Goal: Information Seeking & Learning: Learn about a topic

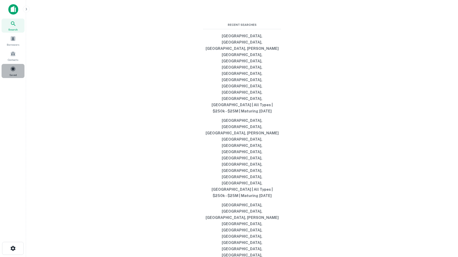
click at [11, 72] on span at bounding box center [13, 69] width 6 height 6
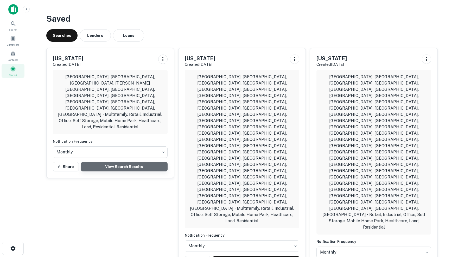
click at [128, 162] on link "View Search Results" at bounding box center [124, 166] width 87 height 9
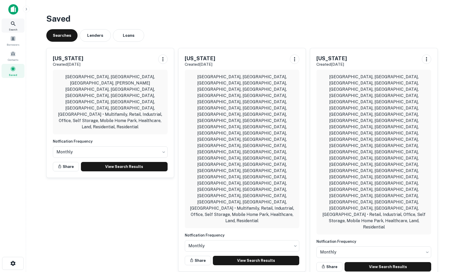
click at [14, 26] on icon at bounding box center [13, 24] width 6 height 6
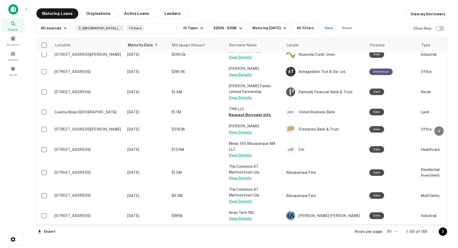
click at [443, 232] on icon "Go to next page" at bounding box center [444, 231] width 2 height 3
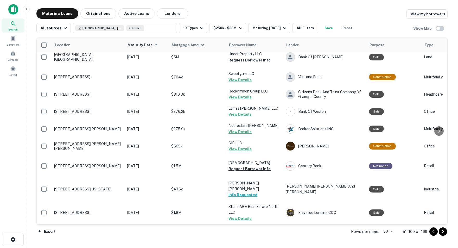
click at [443, 233] on icon "Go to next page" at bounding box center [443, 231] width 6 height 6
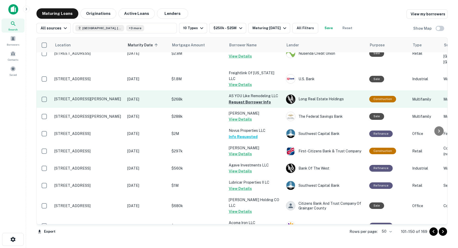
scroll to position [185, 0]
click at [240, 103] on button "Request Borrower Info" at bounding box center [250, 102] width 42 height 6
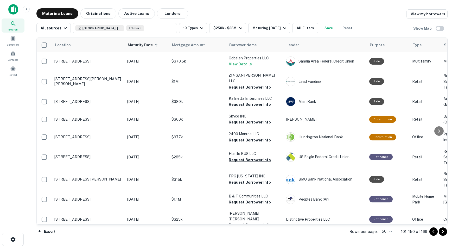
scroll to position [576, 0]
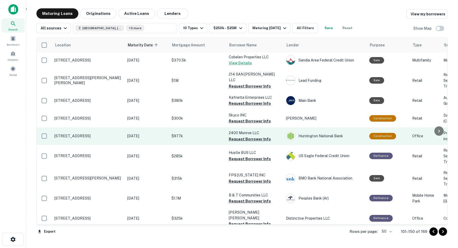
click at [189, 139] on p "$977k" at bounding box center [198, 136] width 52 height 6
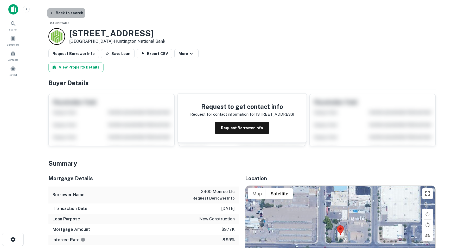
click at [63, 14] on button "Back to search" at bounding box center [66, 12] width 38 height 9
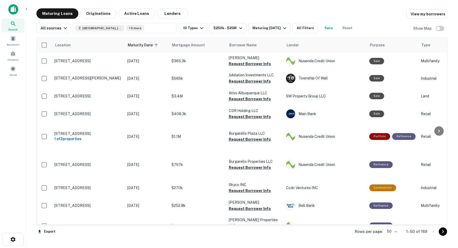
click at [443, 232] on icon "Go to next page" at bounding box center [444, 231] width 2 height 3
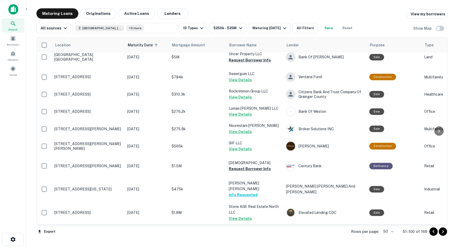
scroll to position [817, 0]
click at [443, 232] on icon "Go to next page" at bounding box center [444, 231] width 2 height 3
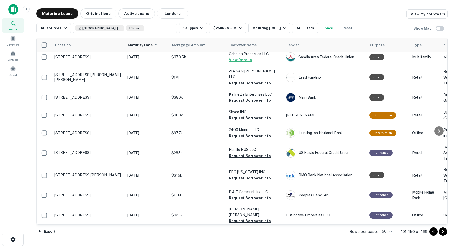
scroll to position [581, 0]
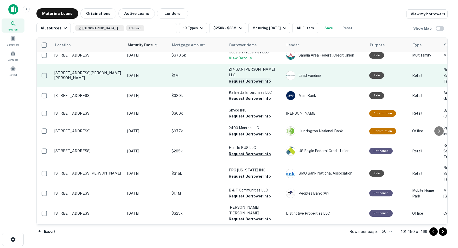
click at [244, 78] on button "Request Borrower Info" at bounding box center [250, 81] width 42 height 6
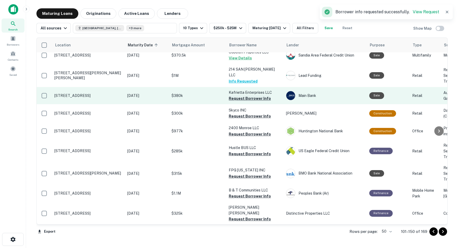
click at [235, 98] on button "Request Borrower Info" at bounding box center [250, 98] width 42 height 6
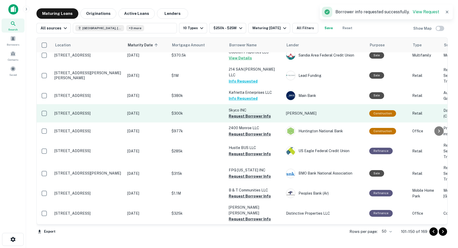
click at [241, 117] on button "Request Borrower Info" at bounding box center [250, 116] width 42 height 6
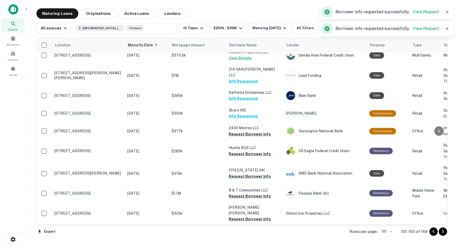
scroll to position [587, 0]
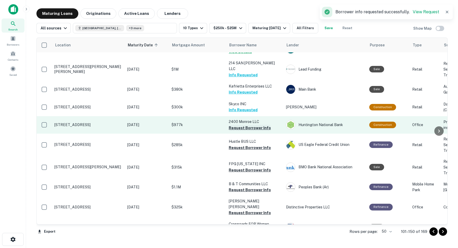
click at [235, 131] on button "Request Borrower Info" at bounding box center [250, 128] width 42 height 6
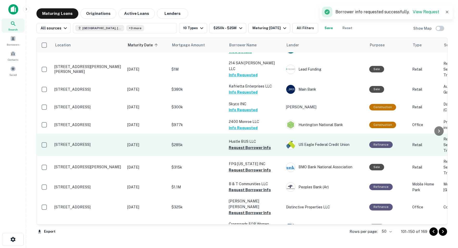
click at [235, 151] on button "Request Borrower Info" at bounding box center [250, 148] width 42 height 6
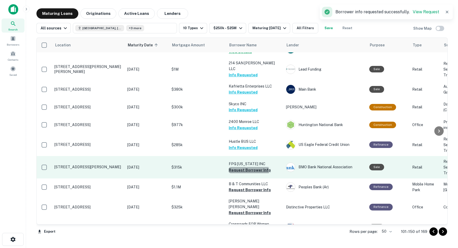
click at [242, 173] on button "Request Borrower Info" at bounding box center [250, 170] width 42 height 6
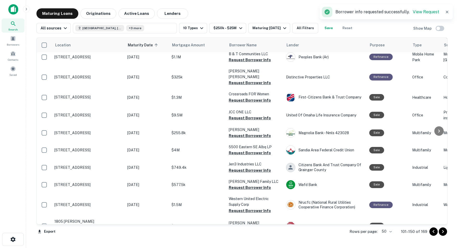
scroll to position [718, 0]
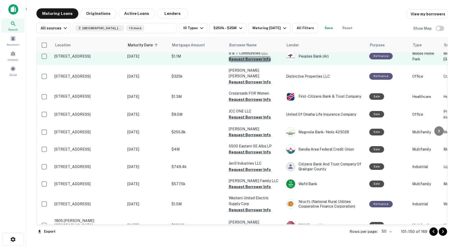
click at [257, 62] on button "Request Borrower Info" at bounding box center [250, 59] width 42 height 6
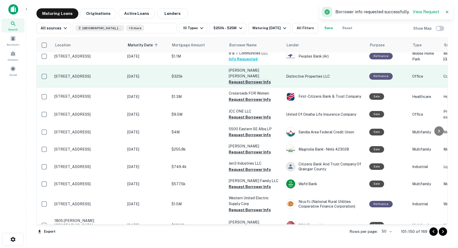
click at [239, 85] on button "Request Borrower Info" at bounding box center [250, 82] width 42 height 6
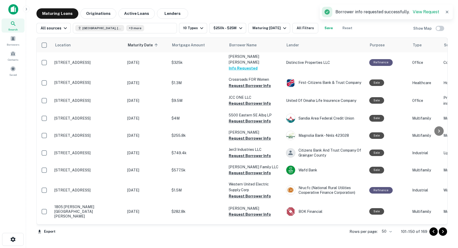
scroll to position [733, 0]
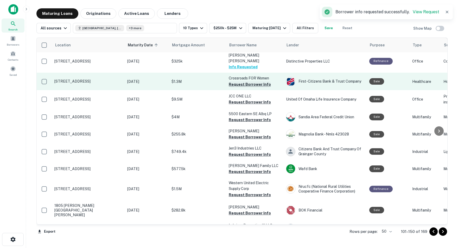
click at [238, 88] on button "Request Borrower Info" at bounding box center [250, 84] width 42 height 6
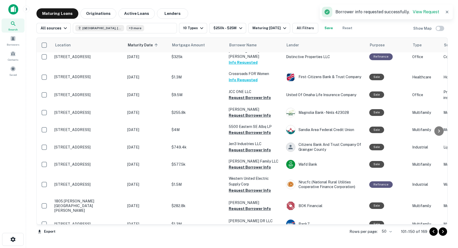
scroll to position [741, 0]
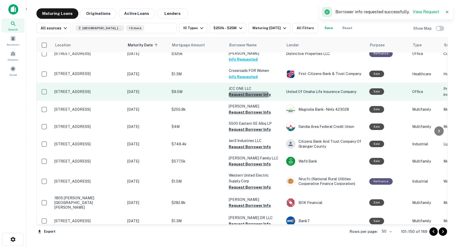
click at [235, 98] on button "Request Borrower Info" at bounding box center [250, 94] width 42 height 6
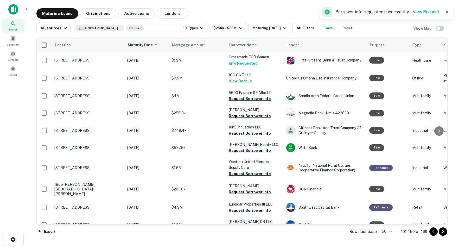
scroll to position [757, 0]
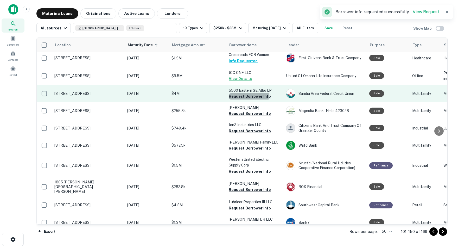
click at [249, 100] on button "Request Borrower Info" at bounding box center [250, 96] width 42 height 6
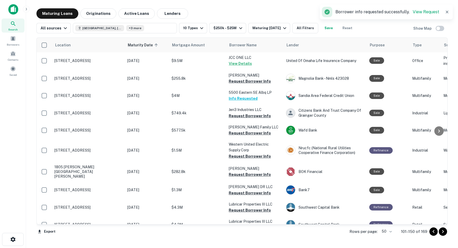
scroll to position [772, 0]
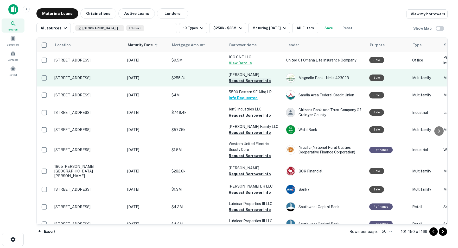
click at [232, 84] on button "Request Borrower Info" at bounding box center [250, 81] width 42 height 6
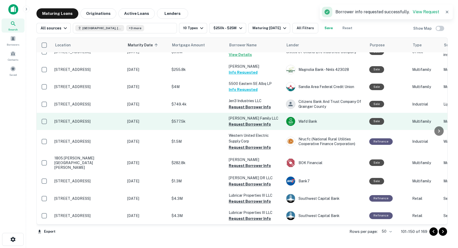
scroll to position [797, 0]
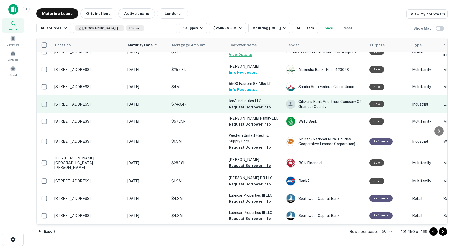
click at [253, 110] on button "Request Borrower Info" at bounding box center [250, 107] width 42 height 6
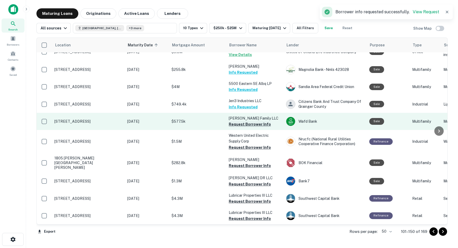
click at [246, 127] on button "Request Borrower Info" at bounding box center [250, 124] width 42 height 6
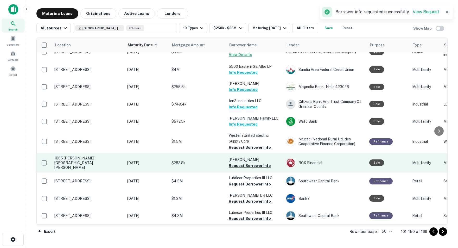
scroll to position [799, 0]
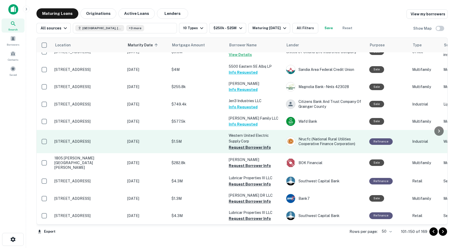
click at [243, 151] on button "Request Borrower Info" at bounding box center [250, 147] width 42 height 6
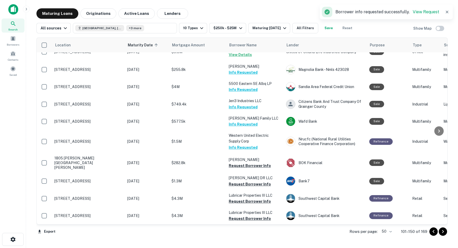
scroll to position [0, 0]
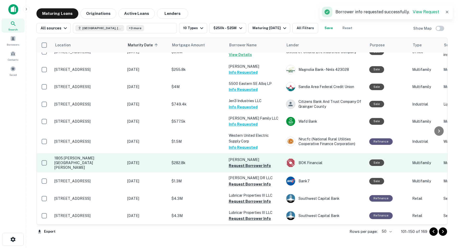
click at [238, 169] on button "Request Borrower Info" at bounding box center [250, 166] width 42 height 6
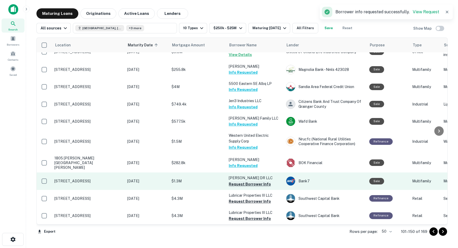
click at [247, 185] on button "Request Borrower Info" at bounding box center [250, 184] width 42 height 6
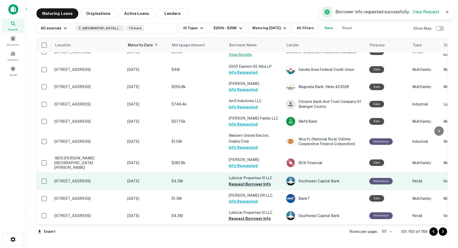
click at [247, 185] on button "Request Borrower Info" at bounding box center [250, 184] width 42 height 6
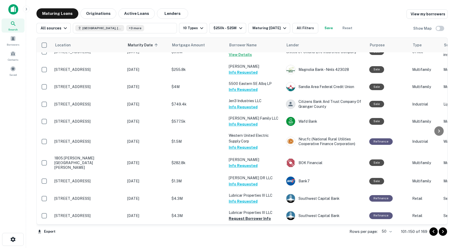
click at [442, 232] on icon "Go to next page" at bounding box center [443, 231] width 6 height 6
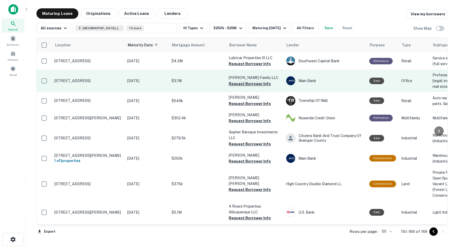
click at [239, 84] on button "Request Borrower Info" at bounding box center [250, 84] width 42 height 6
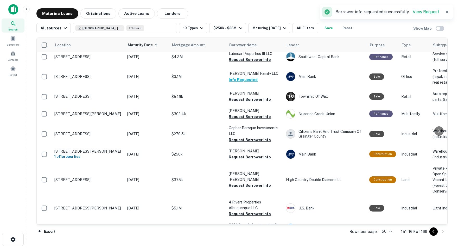
scroll to position [5, 0]
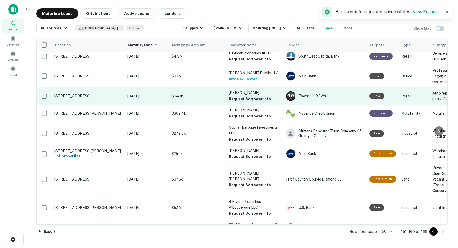
click at [238, 96] on button "Request Borrower Info" at bounding box center [250, 99] width 42 height 6
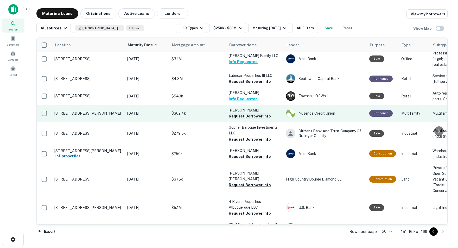
click at [238, 113] on button "Request Borrower Info" at bounding box center [250, 116] width 42 height 6
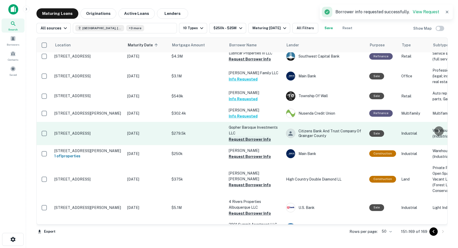
click at [236, 136] on button "Request Borrower Info" at bounding box center [250, 139] width 42 height 6
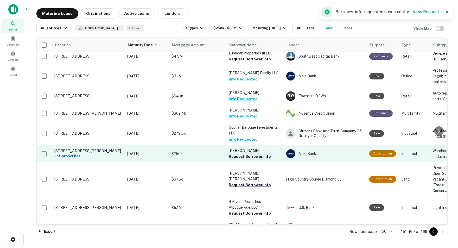
click at [234, 156] on button "Request Borrower Info" at bounding box center [250, 156] width 42 height 6
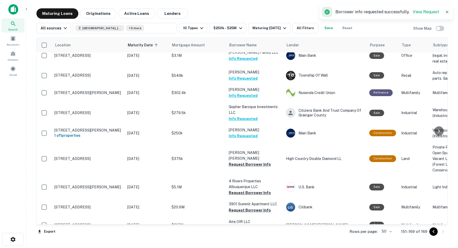
scroll to position [29, 0]
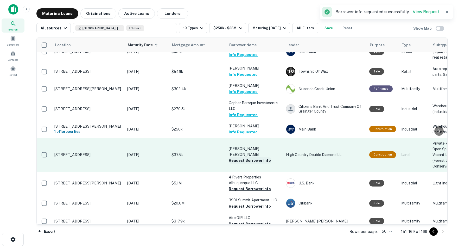
click at [241, 157] on button "Request Borrower Info" at bounding box center [250, 160] width 42 height 6
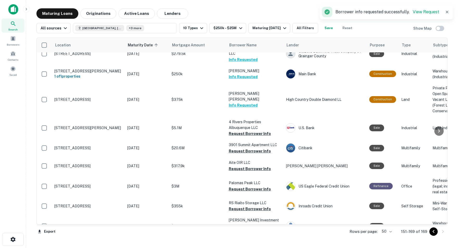
scroll to position [86, 0]
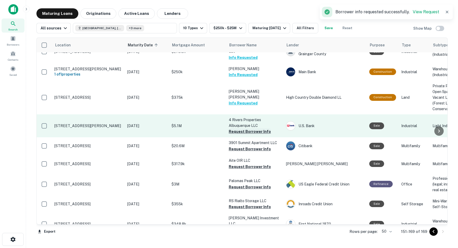
click at [243, 129] on button "Request Borrower Info" at bounding box center [250, 131] width 42 height 6
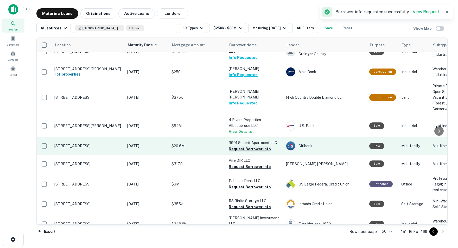
click at [235, 147] on button "Request Borrower Info" at bounding box center [250, 149] width 42 height 6
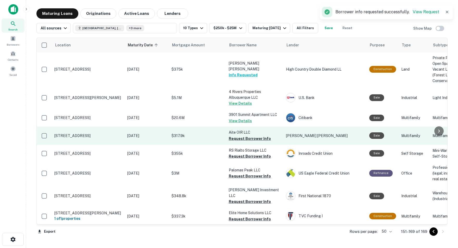
scroll to position [119, 0]
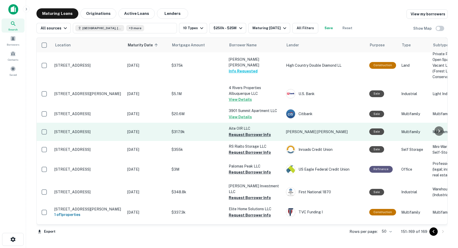
click at [234, 132] on button "Request Borrower Info" at bounding box center [250, 135] width 42 height 6
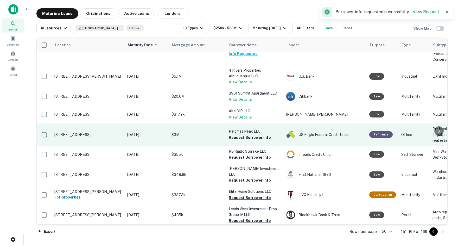
scroll to position [138, 0]
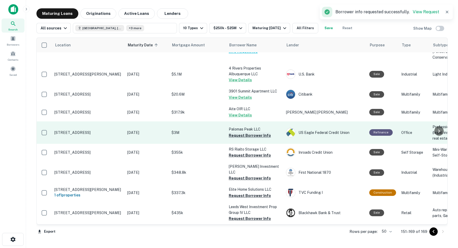
click at [245, 132] on button "Request Borrower Info" at bounding box center [250, 135] width 42 height 6
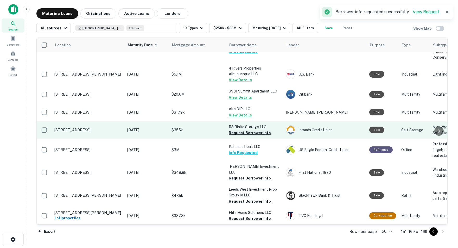
click at [230, 130] on button "Request Borrower Info" at bounding box center [250, 133] width 42 height 6
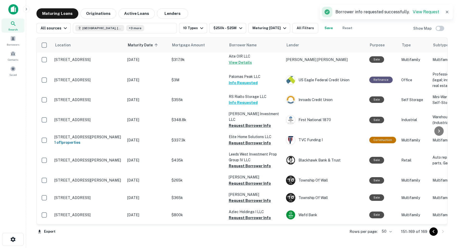
scroll to position [196, 0]
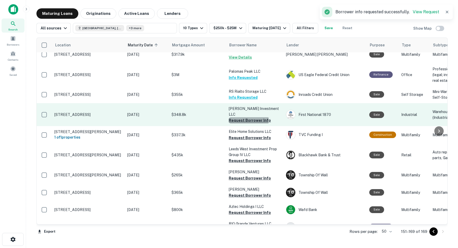
click at [239, 117] on button "Request Borrower Info" at bounding box center [250, 120] width 42 height 6
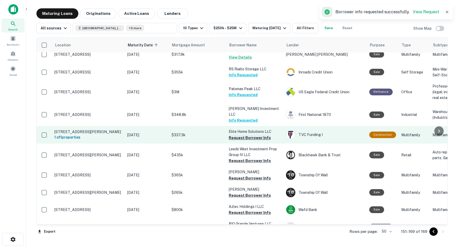
click at [238, 135] on button "Request Borrower Info" at bounding box center [250, 138] width 42 height 6
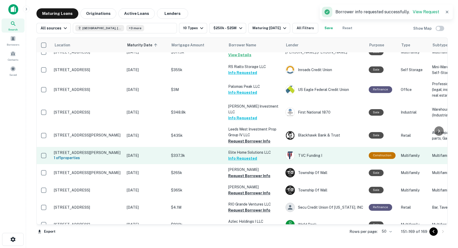
scroll to position [198, 1]
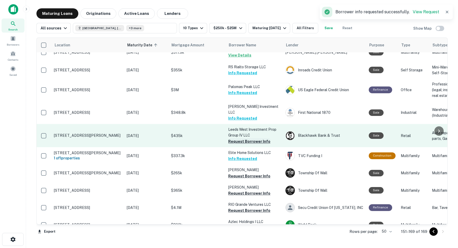
click at [246, 138] on button "Request Borrower Info" at bounding box center [249, 141] width 42 height 6
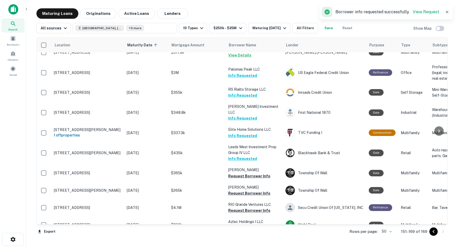
scroll to position [0, 0]
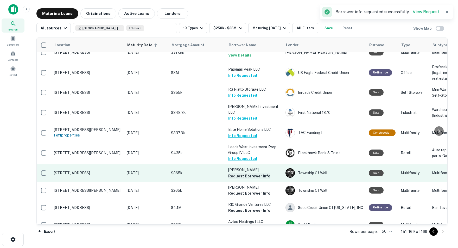
click at [241, 173] on button "Request Borrower Info" at bounding box center [249, 176] width 42 height 6
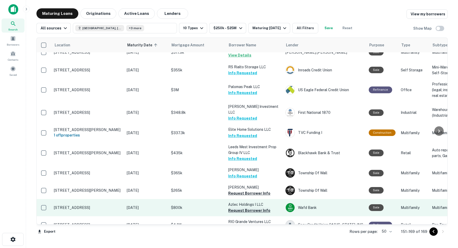
click at [244, 207] on button "Request Borrower Info" at bounding box center [249, 210] width 42 height 6
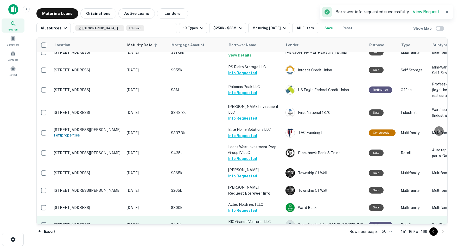
click at [262, 225] on button "Request Borrower Info" at bounding box center [249, 228] width 42 height 6
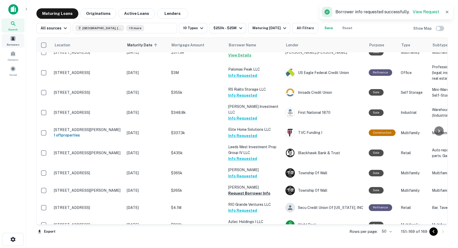
click at [14, 39] on span at bounding box center [13, 39] width 6 height 6
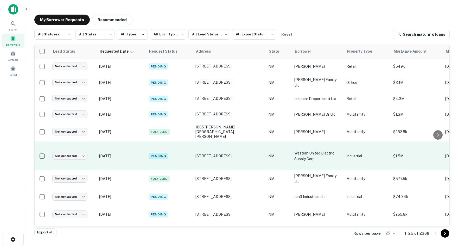
scroll to position [258, 0]
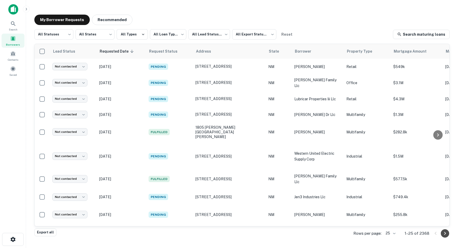
click at [447, 233] on icon "Go to next page" at bounding box center [445, 233] width 6 height 6
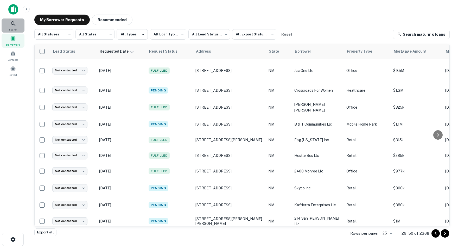
click at [11, 23] on icon at bounding box center [13, 23] width 4 height 4
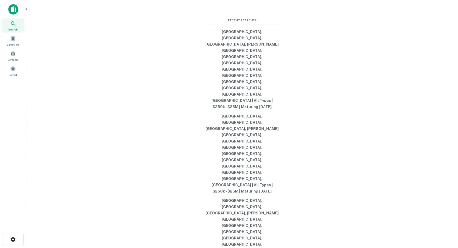
type input "**********"
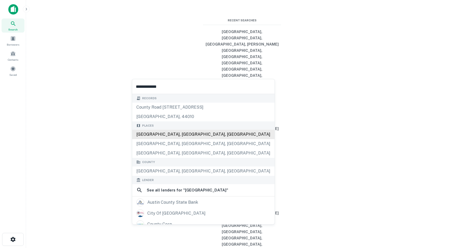
click at [173, 138] on div "Austin County, TX, USA" at bounding box center [203, 134] width 142 height 9
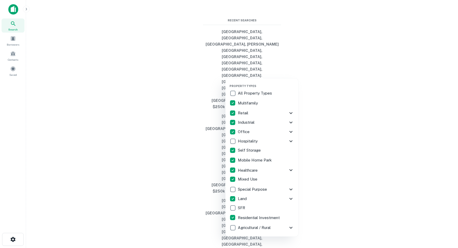
click at [321, 118] on div at bounding box center [229, 124] width 458 height 248
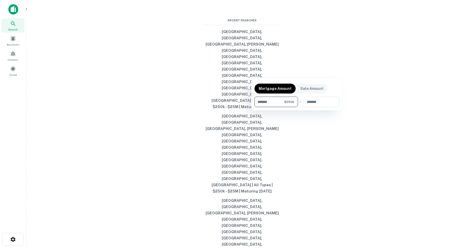
type input "******"
type input "********"
click at [334, 71] on div at bounding box center [229, 124] width 458 height 248
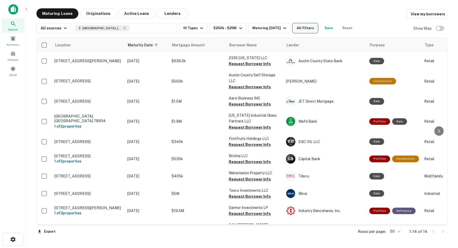
click at [318, 31] on button "All Filters" at bounding box center [306, 28] width 26 height 10
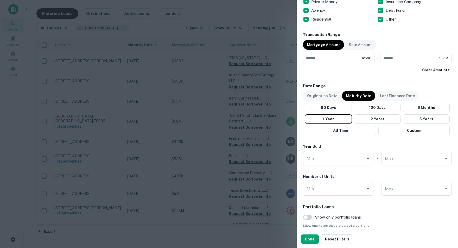
scroll to position [363, 0]
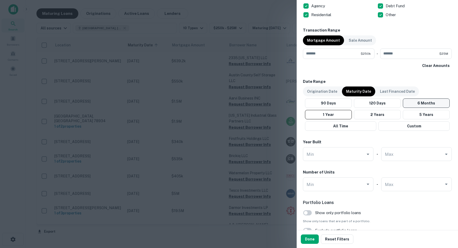
click at [429, 101] on button "6 Months" at bounding box center [426, 102] width 47 height 9
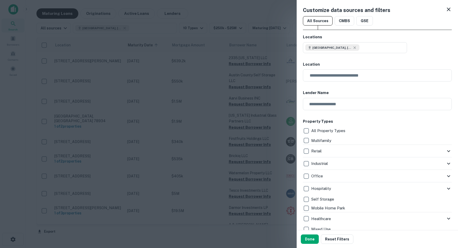
scroll to position [0, 0]
click at [369, 45] on button "Austin County, TX, USA" at bounding box center [355, 47] width 104 height 11
type input "**********"
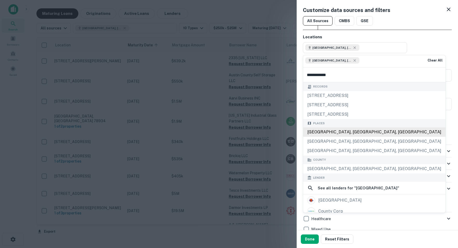
click at [326, 137] on div "Bexar County, TX, USA" at bounding box center [374, 131] width 142 height 9
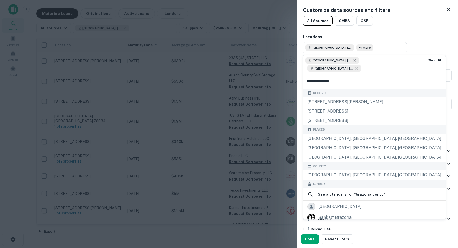
type input "**********"
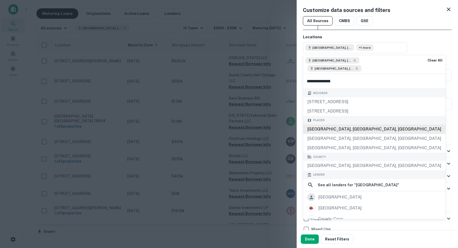
click at [340, 131] on div "Brazoria County, TX, USA" at bounding box center [374, 129] width 142 height 9
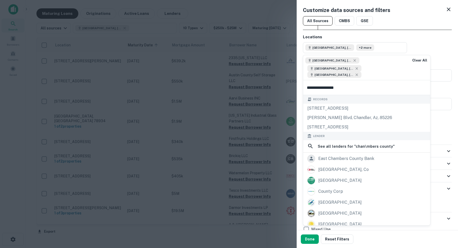
click at [318, 91] on input "**********" at bounding box center [366, 87] width 127 height 15
type input "**********"
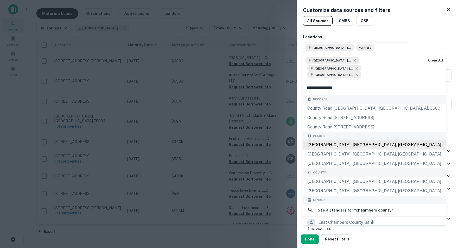
click at [347, 150] on div "Chambers County, TX, USA" at bounding box center [374, 144] width 143 height 9
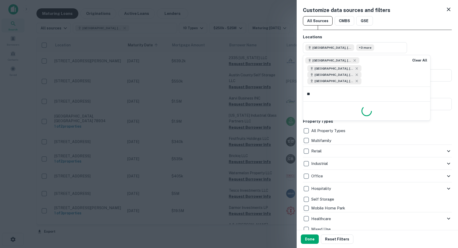
type input "*"
type input "**********"
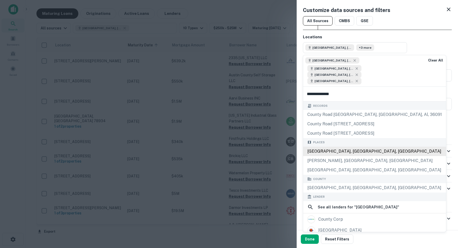
click at [340, 156] on div "Collin County, TX, USA" at bounding box center [374, 151] width 143 height 9
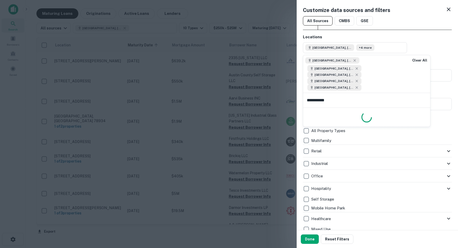
type input "**********"
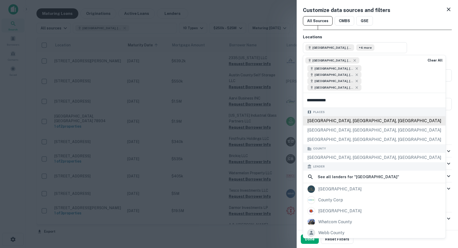
click at [336, 126] on div "Comal County, TX, USA" at bounding box center [374, 120] width 142 height 9
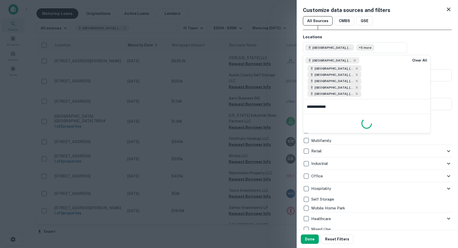
type input "**********"
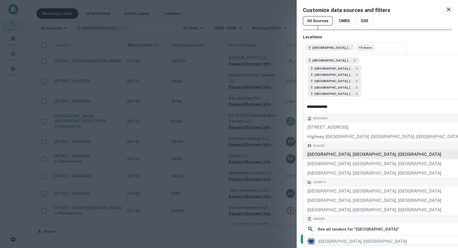
click at [346, 159] on div "Dallas County, TX, USA" at bounding box center [391, 154] width 176 height 9
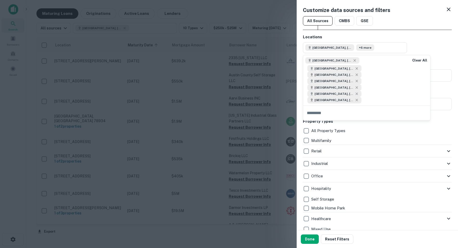
type input "*"
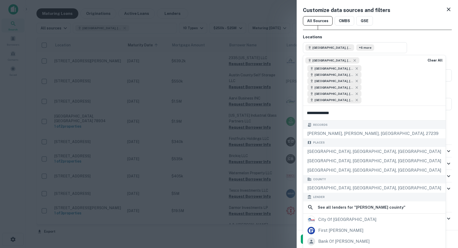
type input "**********"
drag, startPoint x: 345, startPoint y: 126, endPoint x: 332, endPoint y: 160, distance: 36.8
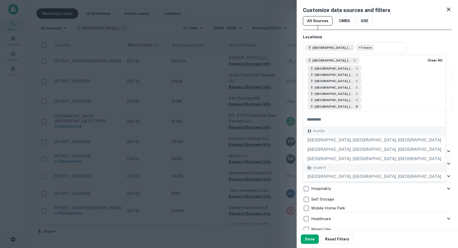
click at [355, 109] on icon at bounding box center [357, 106] width 4 height 4
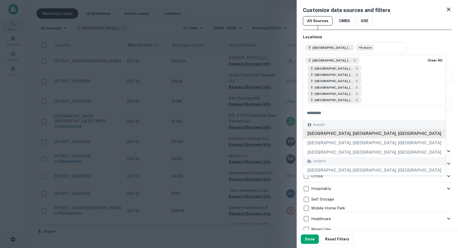
click at [335, 138] on div "Denton County, TX, USA" at bounding box center [374, 133] width 142 height 9
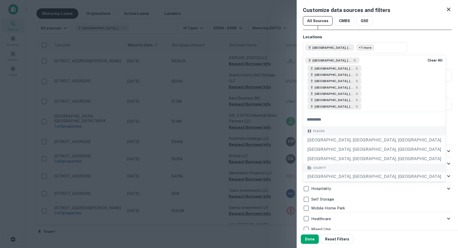
click at [329, 125] on input "text" at bounding box center [374, 119] width 142 height 15
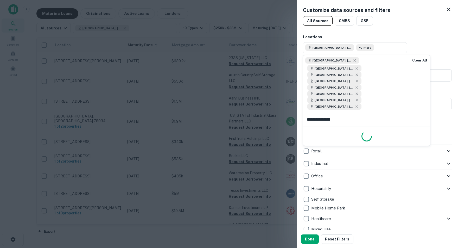
type input "**********"
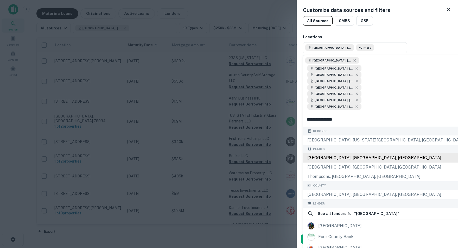
click at [352, 163] on div "Fort Bend County, TX, USA" at bounding box center [394, 157] width 182 height 9
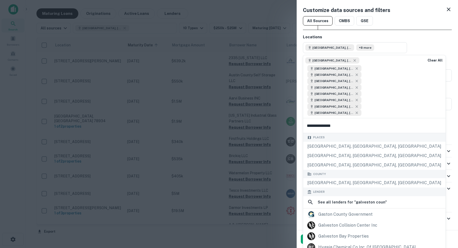
type input "**********"
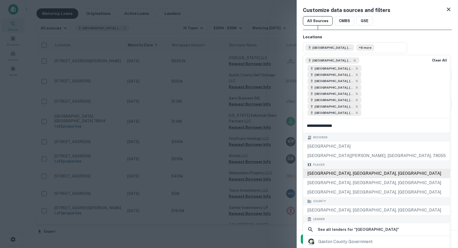
click at [339, 178] on div "Galveston County, TX, USA" at bounding box center [376, 173] width 147 height 9
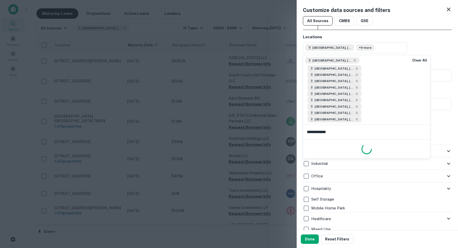
type input "**********"
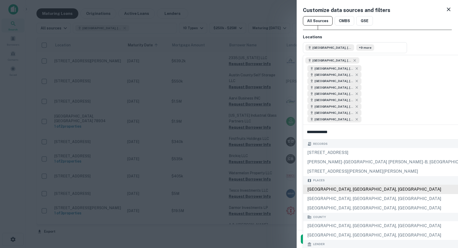
click at [338, 194] on div "Harris County, TX, USA" at bounding box center [437, 189] width 269 height 9
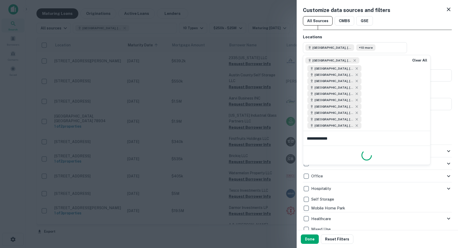
type input "**********"
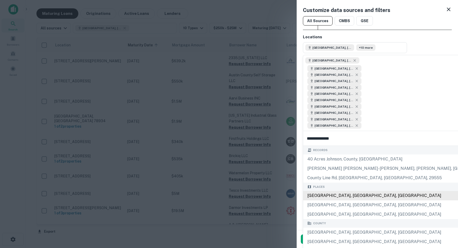
click at [341, 200] on div "Johnson County, TX, USA" at bounding box center [409, 195] width 212 height 9
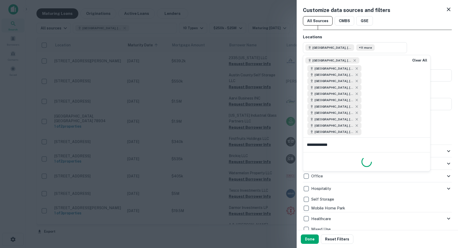
type input "**********"
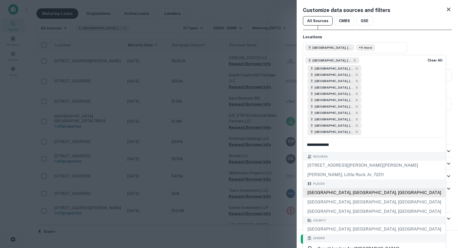
click at [344, 197] on div "Kaufman County, TX, USA" at bounding box center [374, 192] width 142 height 9
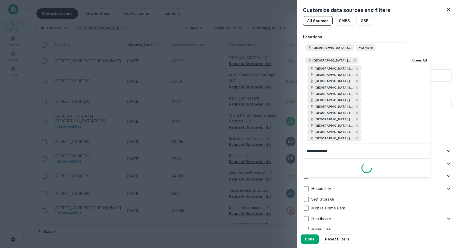
type input "**********"
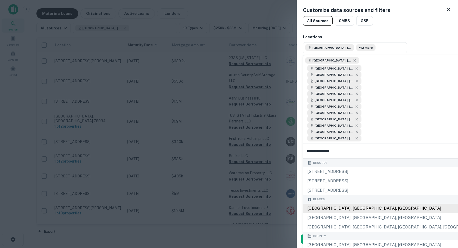
click at [331, 213] on div "Kleberg County, TX, USA" at bounding box center [397, 208] width 188 height 9
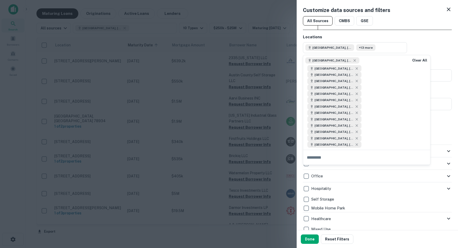
click at [336, 165] on input "text" at bounding box center [366, 157] width 127 height 15
type input "**********"
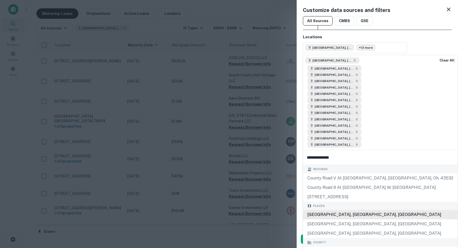
click at [338, 219] on div "Liberty County, TX, USA" at bounding box center [380, 214] width 154 height 9
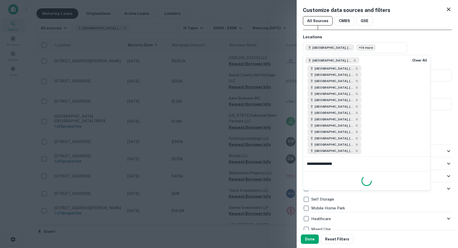
type input "**********"
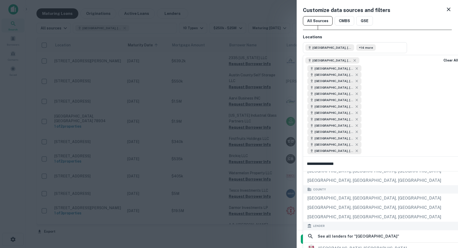
scroll to position [60, 0]
click at [340, 185] on div "Montgomery County, TX, USA" at bounding box center [382, 179] width 158 height 9
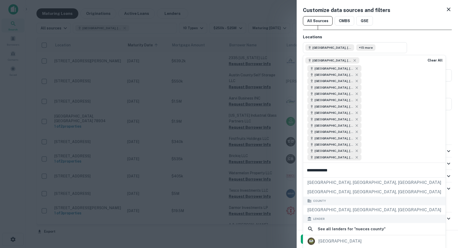
scroll to position [55, 0]
type input "**********"
click at [381, 204] on div "County" at bounding box center [374, 200] width 142 height 9
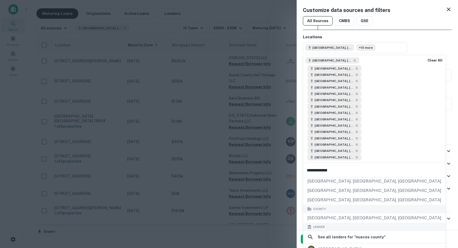
scroll to position [43, 0]
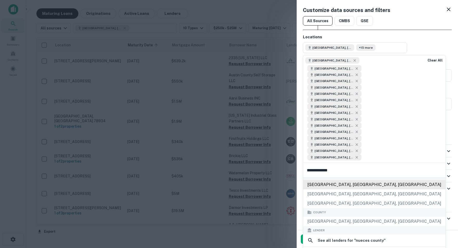
click at [349, 189] on div "Nueces County, TX, USA" at bounding box center [374, 184] width 142 height 9
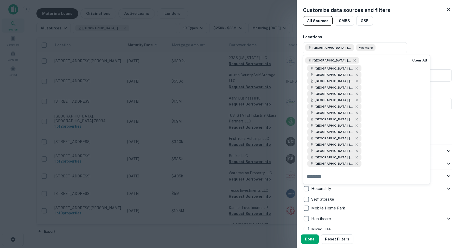
click at [322, 184] on input "text" at bounding box center [366, 176] width 127 height 15
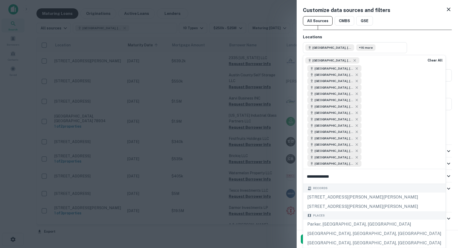
type input "**********"
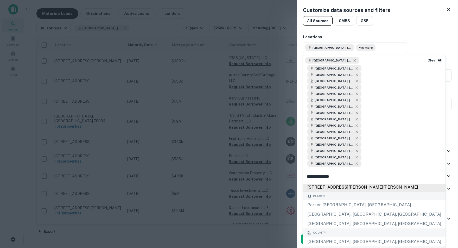
scroll to position [21, 0]
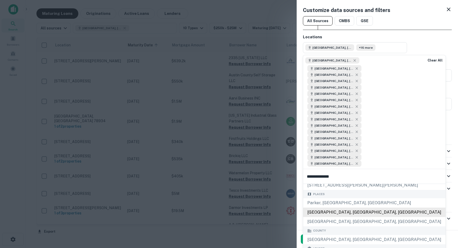
click at [331, 217] on div "Parker County, TX, USA" at bounding box center [374, 212] width 142 height 9
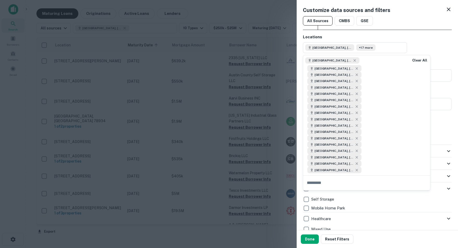
scroll to position [0, 0]
type input "**********"
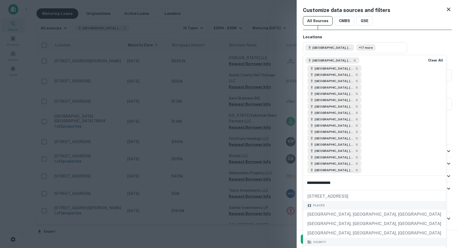
scroll to position [17, 0]
click at [347, 219] on div "Rockwall County, TX, USA" at bounding box center [374, 213] width 143 height 9
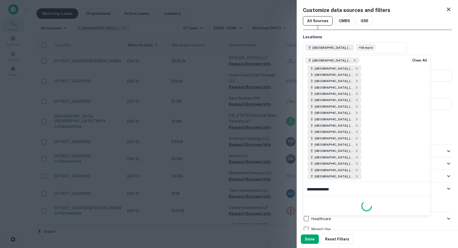
scroll to position [0, 0]
type input "**********"
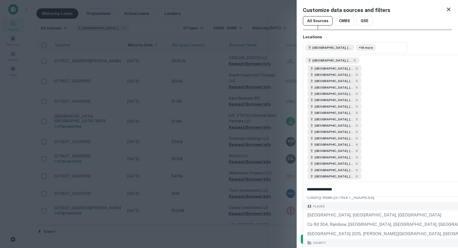
scroll to position [33, 0]
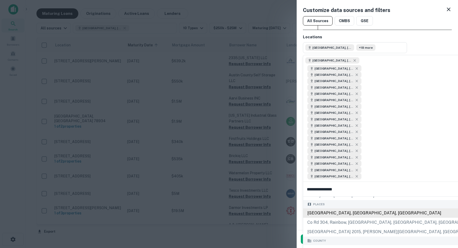
click at [346, 218] on div "Somervell County, TX, USA" at bounding box center [442, 212] width 278 height 9
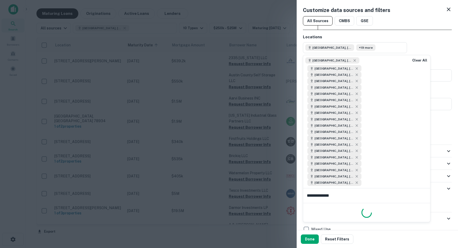
type input "**********"
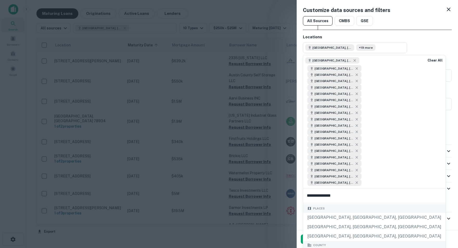
scroll to position [37, 0]
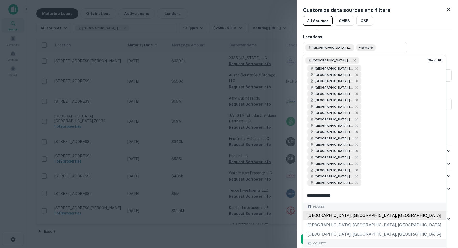
click at [333, 220] on div "Tarrant County, TX, USA" at bounding box center [374, 215] width 142 height 9
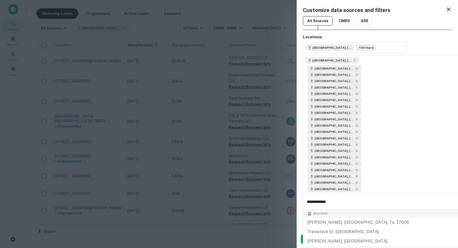
type input "**********"
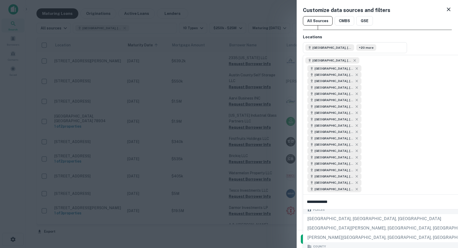
scroll to position [44, 0]
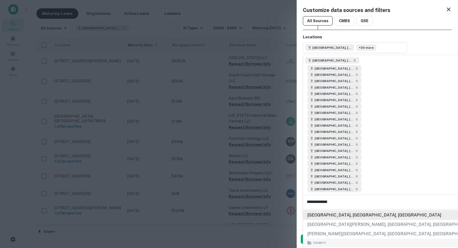
click at [340, 220] on div "Travis County, TX, USA" at bounding box center [391, 214] width 177 height 9
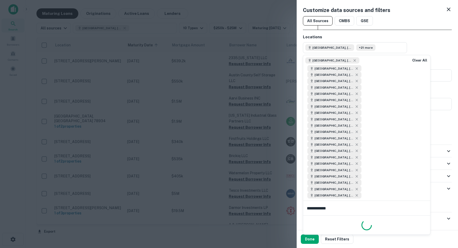
type input "**********"
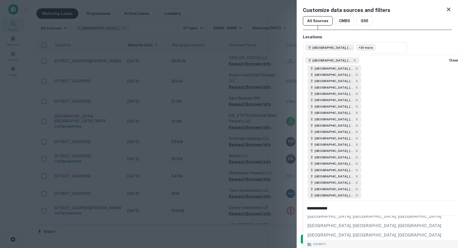
scroll to position [47, 0]
click at [348, 223] on div "Waller County, TX, USA" at bounding box center [385, 218] width 164 height 9
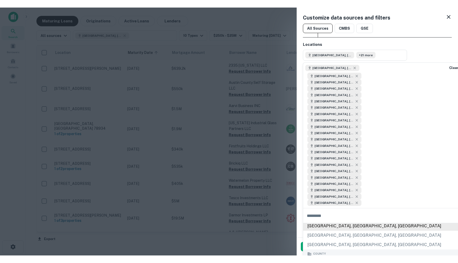
scroll to position [0, 0]
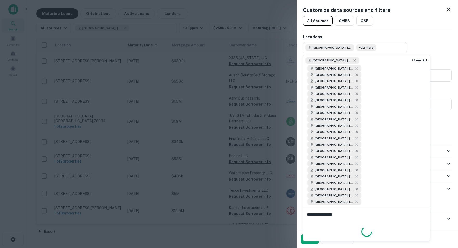
type input "**********"
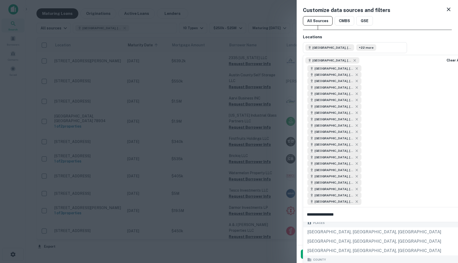
scroll to position [31, 0]
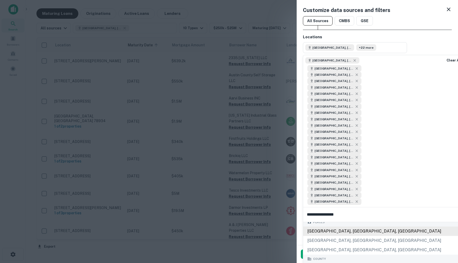
click at [336, 236] on div "Williamson County, TX, USA" at bounding box center [384, 231] width 162 height 9
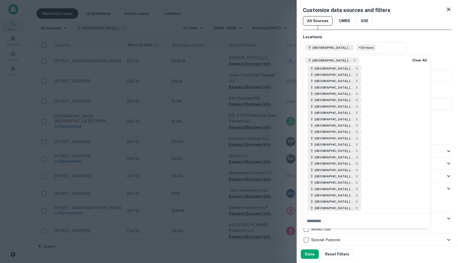
scroll to position [0, 0]
type input "**********"
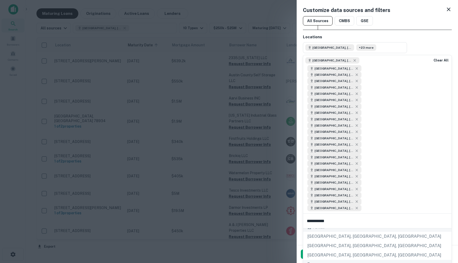
scroll to position [33, 0]
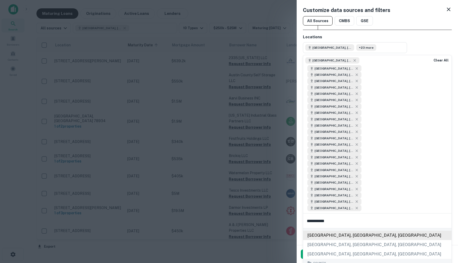
click at [345, 240] on div "Wise County, TX, USA" at bounding box center [377, 235] width 148 height 9
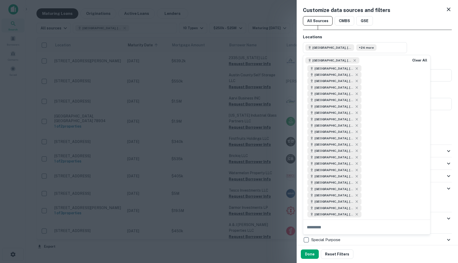
scroll to position [0, 0]
click at [445, 50] on div "Locations Austin County, TX, USA +24 more" at bounding box center [377, 43] width 149 height 19
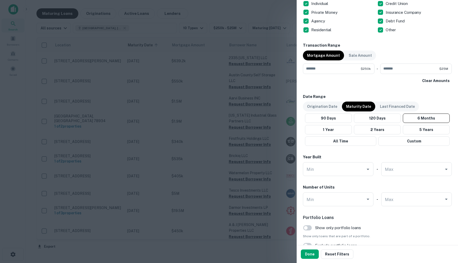
scroll to position [359, 0]
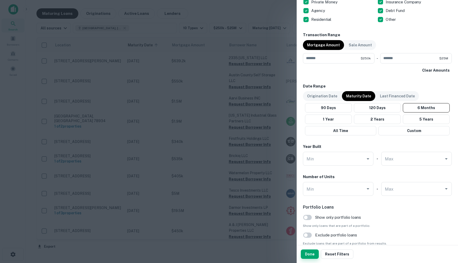
click at [310, 248] on button "Done" at bounding box center [310, 254] width 18 height 9
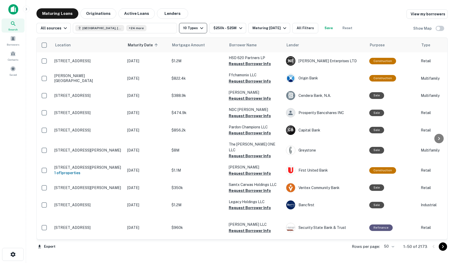
click at [203, 28] on icon "button" at bounding box center [201, 28] width 3 height 2
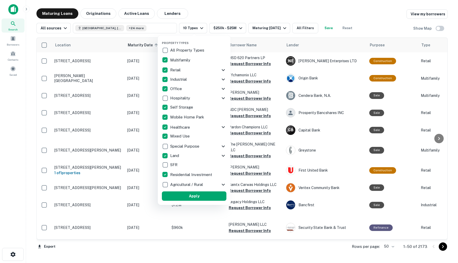
click at [223, 71] on icon at bounding box center [223, 70] width 3 height 2
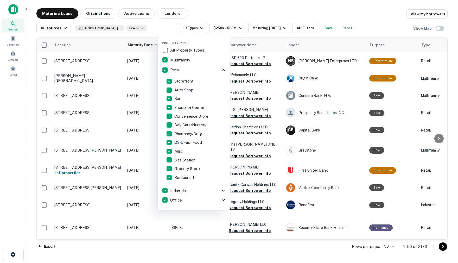
click at [224, 70] on icon at bounding box center [223, 70] width 3 height 2
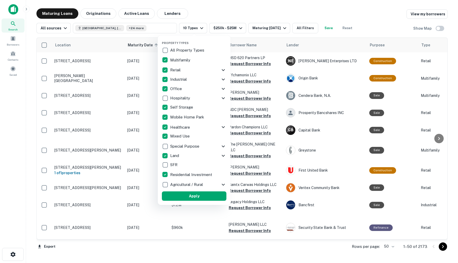
click at [190, 197] on button "Apply" at bounding box center [194, 195] width 65 height 9
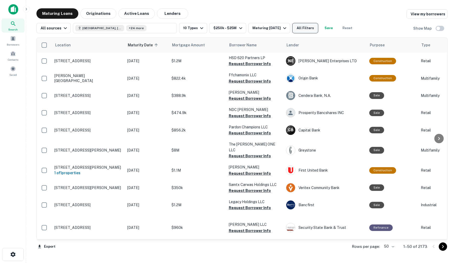
click at [319, 27] on button "All Filters" at bounding box center [306, 28] width 26 height 10
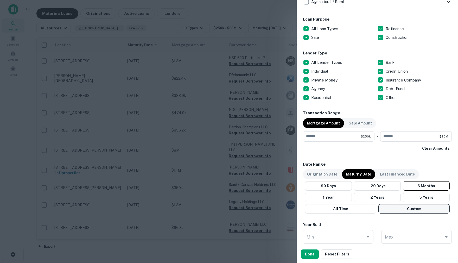
scroll to position [282, 0]
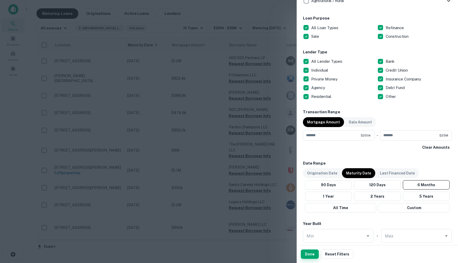
click at [309, 248] on button "Done" at bounding box center [310, 254] width 18 height 9
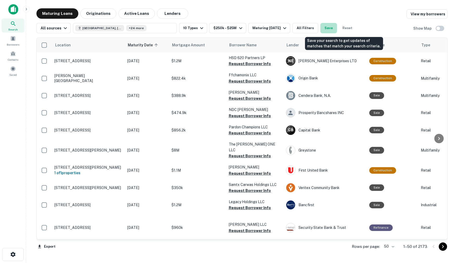
click at [337, 27] on button "Save" at bounding box center [329, 28] width 17 height 10
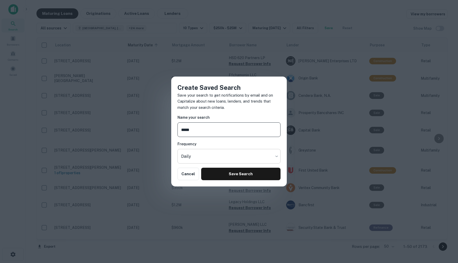
type input "*****"
click at [277, 156] on body "Search Borrowers Contacts Saved Maturing Loans Originations Active Loans Lender…" at bounding box center [229, 131] width 458 height 263
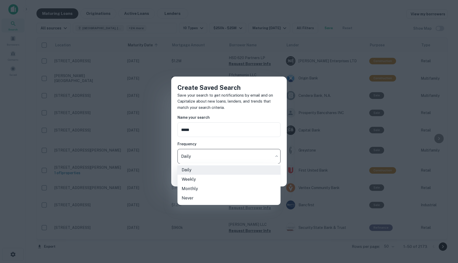
click at [197, 188] on li "Monthly" at bounding box center [229, 188] width 103 height 9
type input "*******"
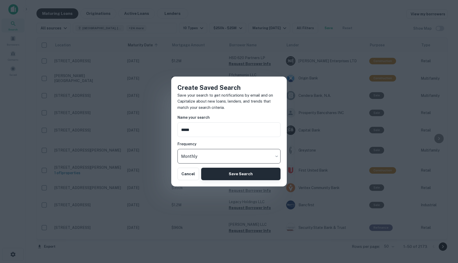
click at [240, 174] on button "Save Search" at bounding box center [240, 174] width 79 height 13
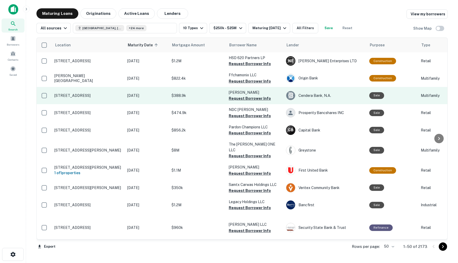
scroll to position [0, 0]
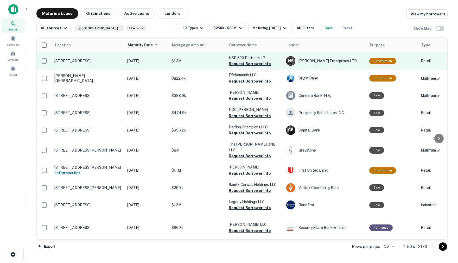
click at [237, 66] on button "Request Borrower Info" at bounding box center [250, 64] width 42 height 6
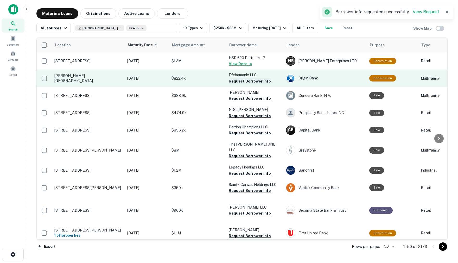
click at [239, 84] on button "Request Borrower Info" at bounding box center [250, 81] width 42 height 6
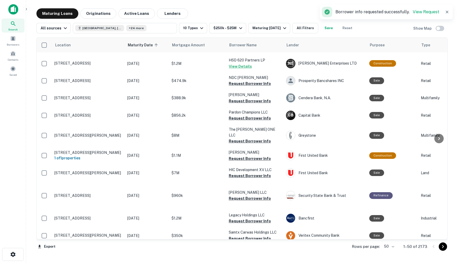
scroll to position [18, 0]
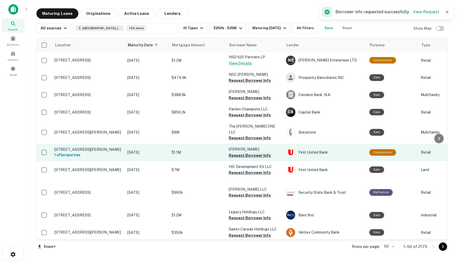
click at [245, 152] on button "Request Borrower Info" at bounding box center [250, 155] width 42 height 6
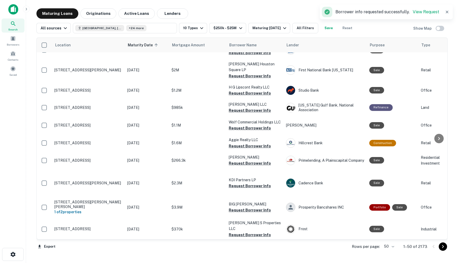
scroll to position [219, 0]
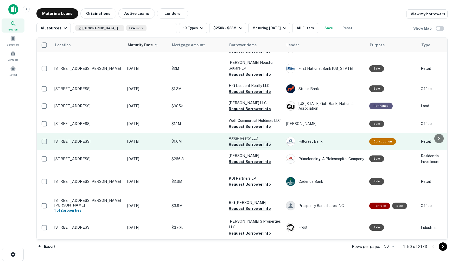
click at [237, 141] on button "Request Borrower Info" at bounding box center [250, 144] width 42 height 6
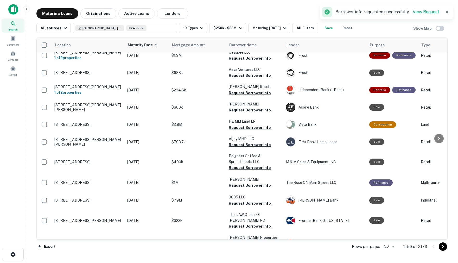
scroll to position [526, 0]
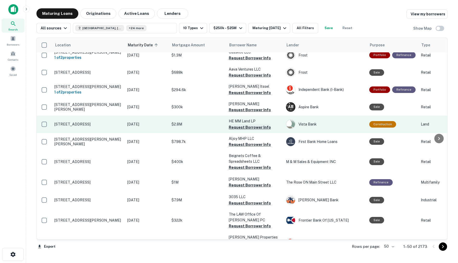
click at [244, 124] on button "Request Borrower Info" at bounding box center [250, 127] width 42 height 6
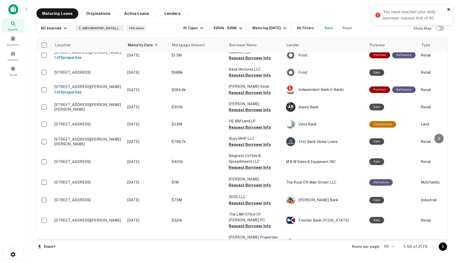
click at [450, 9] on icon "close" at bounding box center [450, 9] width 4 height 4
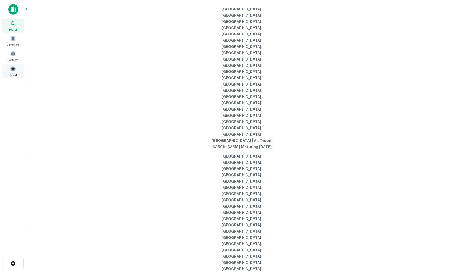
click at [13, 72] on span at bounding box center [13, 69] width 6 height 6
